Goal: Task Accomplishment & Management: Manage account settings

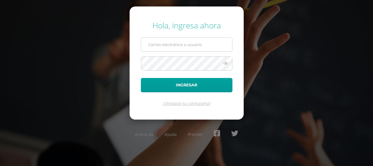
click at [170, 45] on input "text" at bounding box center [186, 45] width 91 height 14
type input "[EMAIL_ADDRESS][DOMAIN_NAME]"
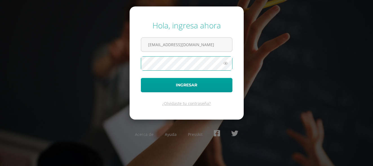
click at [141, 78] on button "Ingresar" at bounding box center [187, 85] width 92 height 14
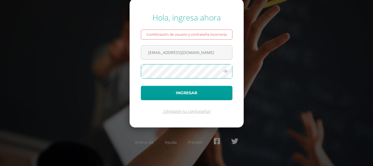
click at [226, 71] on icon at bounding box center [225, 71] width 7 height 7
click at [141, 86] on button "Ingresar" at bounding box center [187, 93] width 92 height 14
click at [225, 72] on icon at bounding box center [225, 71] width 7 height 7
click at [141, 86] on button "Ingresar" at bounding box center [187, 93] width 92 height 14
